Goal: Find specific page/section: Find specific page/section

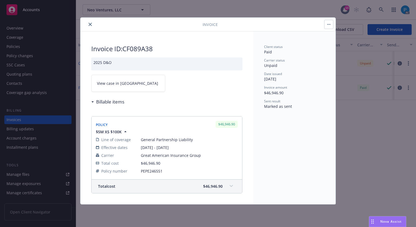
click at [90, 23] on icon "close" at bounding box center [90, 24] width 3 height 3
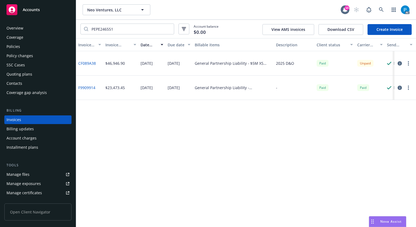
click at [27, 47] on div "Policies" at bounding box center [38, 46] width 63 height 9
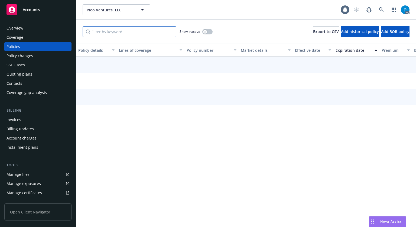
click at [116, 29] on input "Filter by keyword..." at bounding box center [130, 31] width 94 height 11
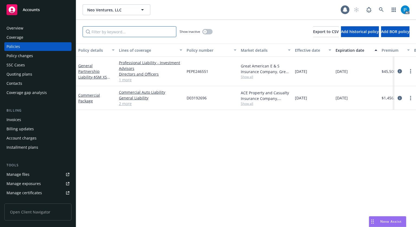
paste input "PEPE246551"
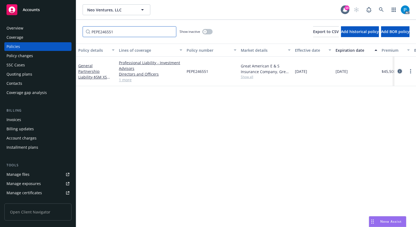
type input "PEPE246551"
click at [398, 72] on icon "circleInformation" at bounding box center [400, 71] width 4 height 4
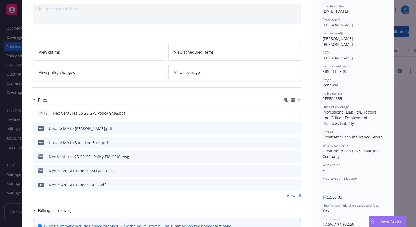
scroll to position [81, 0]
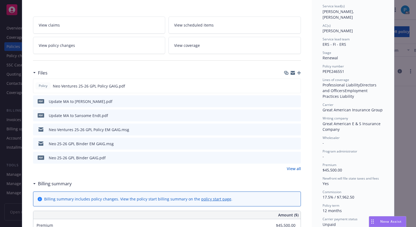
click at [233, 224] on div "Premium $45,500.00" at bounding box center [167, 225] width 268 height 12
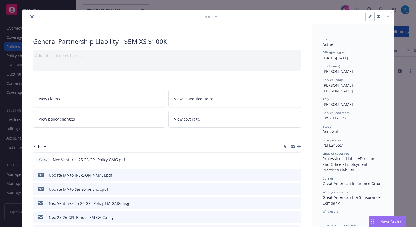
scroll to position [0, 0]
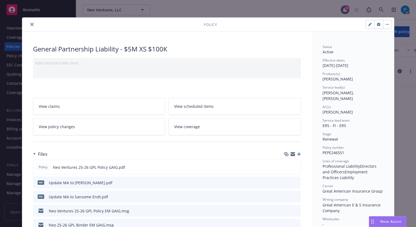
click at [30, 24] on icon "close" at bounding box center [31, 24] width 3 height 3
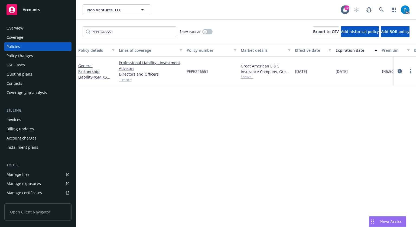
click at [37, 10] on span "Accounts" at bounding box center [31, 10] width 17 height 4
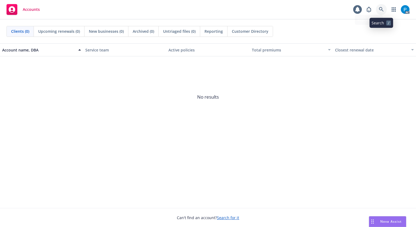
click at [381, 6] on link at bounding box center [381, 9] width 11 height 11
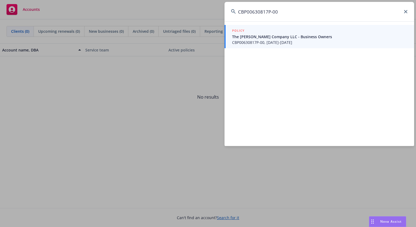
type input "CBP00630817P-00"
click at [311, 39] on span "The [PERSON_NAME] Company LLC - Business Owners" at bounding box center [320, 37] width 176 height 6
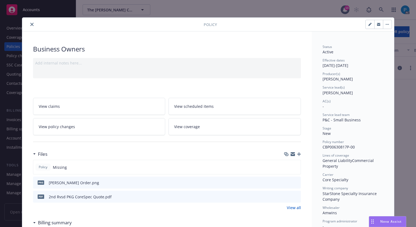
click at [30, 25] on icon "close" at bounding box center [31, 24] width 3 height 3
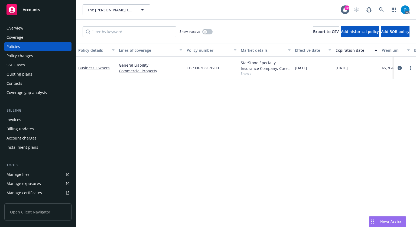
click at [28, 116] on div "Invoices" at bounding box center [38, 120] width 63 height 9
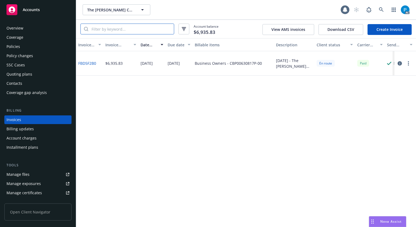
click at [127, 28] on input "search" at bounding box center [131, 29] width 86 height 10
paste input "CBP00630817P-00"
type input "CBP00630817P-00"
click at [30, 9] on span "Accounts" at bounding box center [31, 10] width 17 height 4
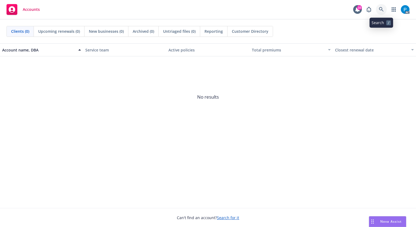
click at [381, 11] on icon at bounding box center [381, 9] width 5 height 5
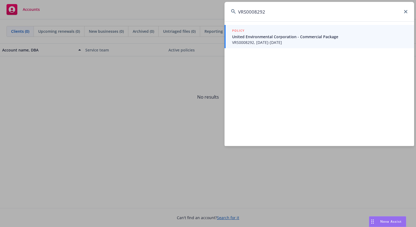
type input "VRS0008292"
click at [264, 41] on span "VRS0008292, [DATE]-[DATE]" at bounding box center [320, 43] width 176 height 6
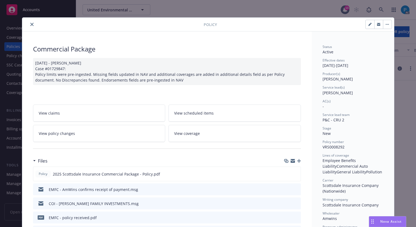
click at [30, 24] on icon "close" at bounding box center [31, 24] width 3 height 3
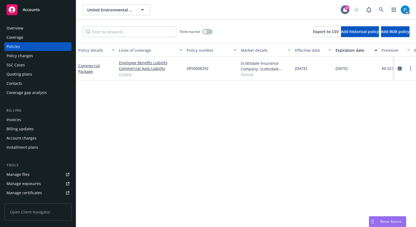
click at [23, 118] on div "Invoices" at bounding box center [38, 120] width 63 height 9
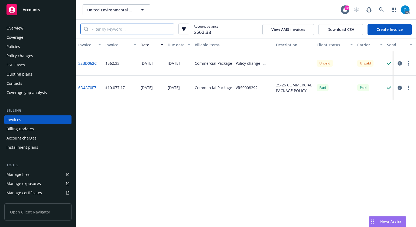
click at [132, 29] on input "search" at bounding box center [131, 29] width 86 height 10
paste input "VRS0008292"
type input "VRS0008292"
